Goal: Transaction & Acquisition: Book appointment/travel/reservation

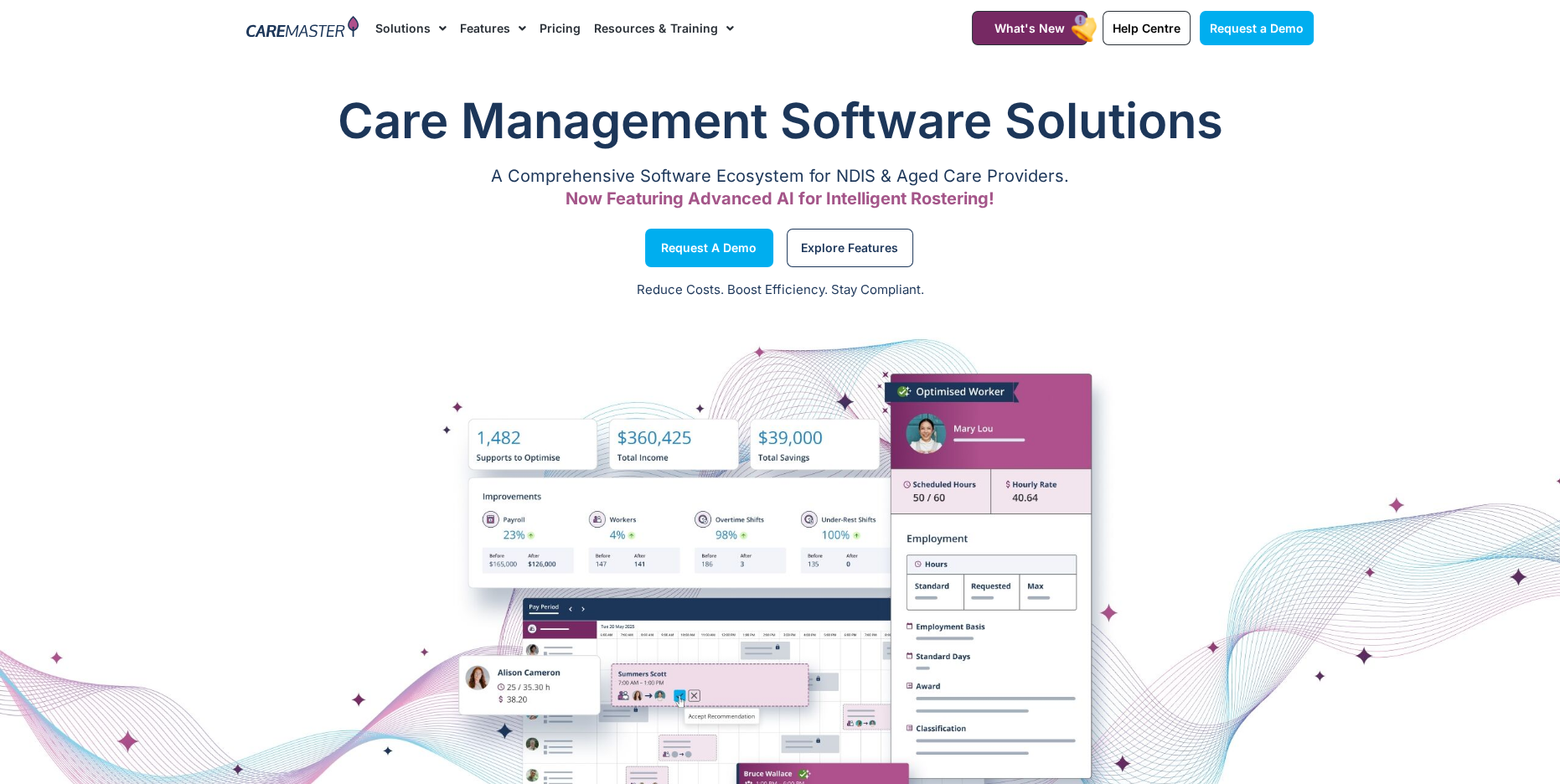
click at [568, 30] on link "Pricing" at bounding box center [560, 28] width 41 height 56
